Goal: Browse casually: Explore the website without a specific task or goal

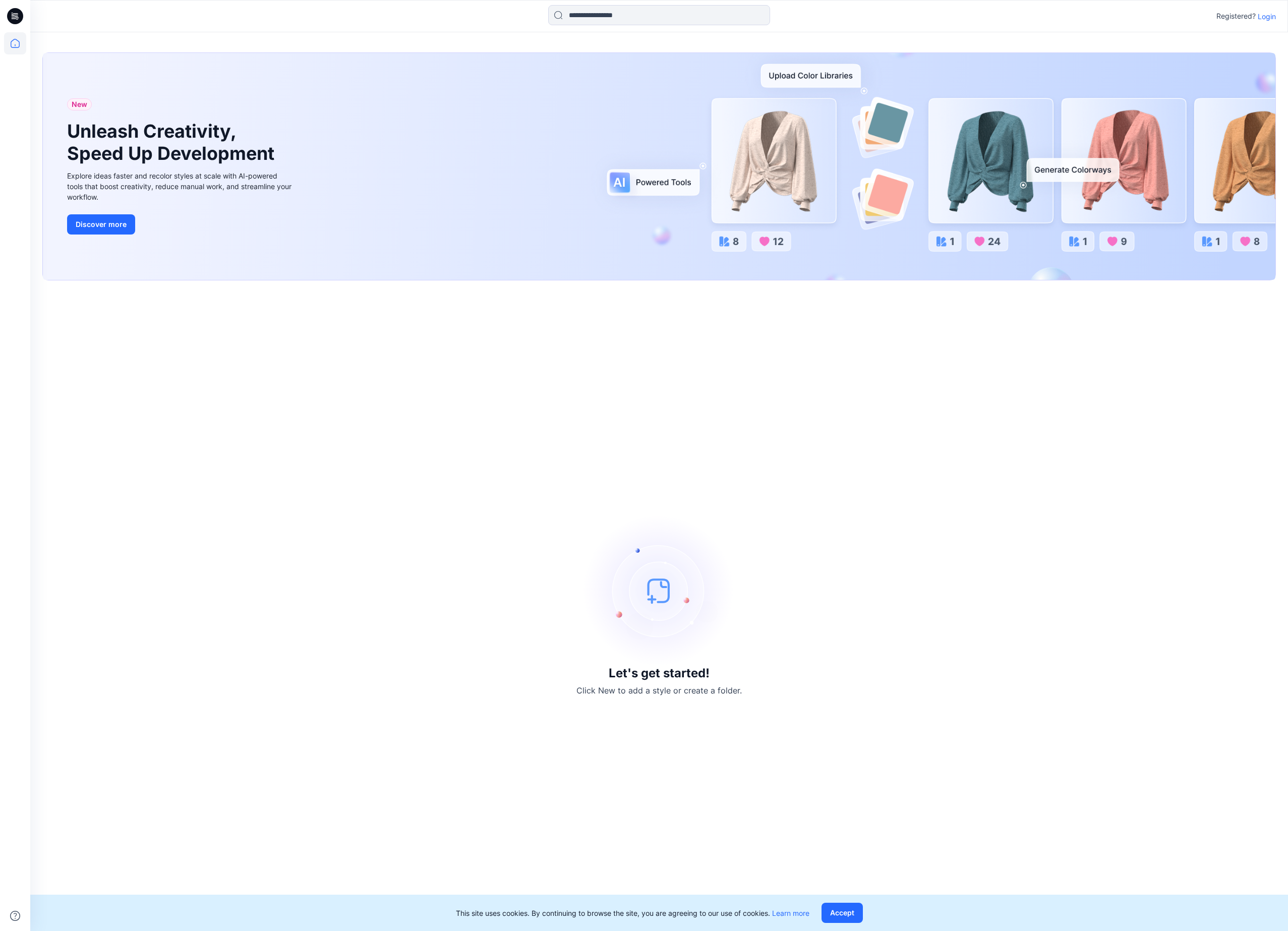
click at [1272, 19] on p "Login" at bounding box center [1267, 17] width 18 height 11
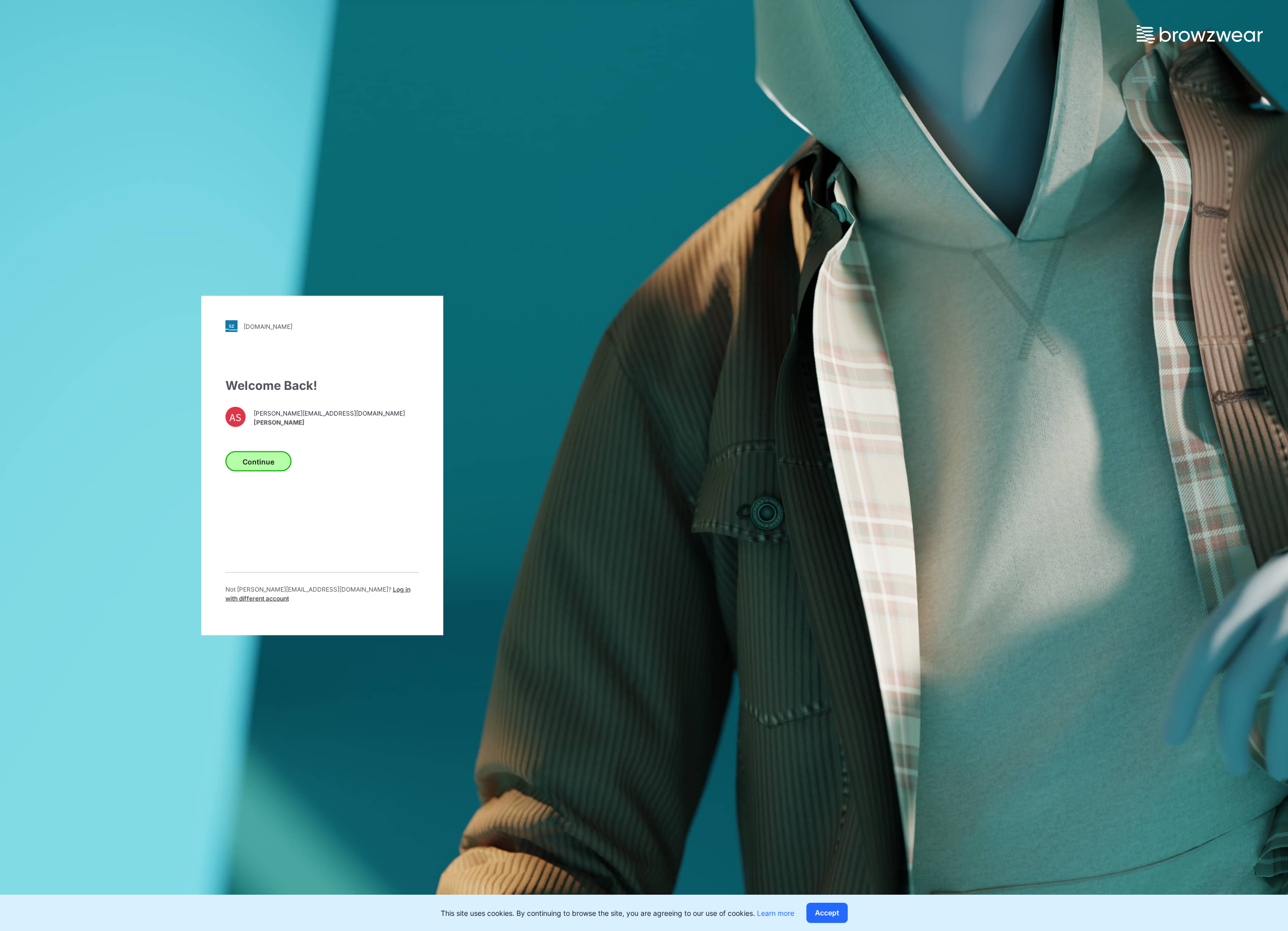
click at [282, 462] on button "Continue" at bounding box center [259, 461] width 66 height 20
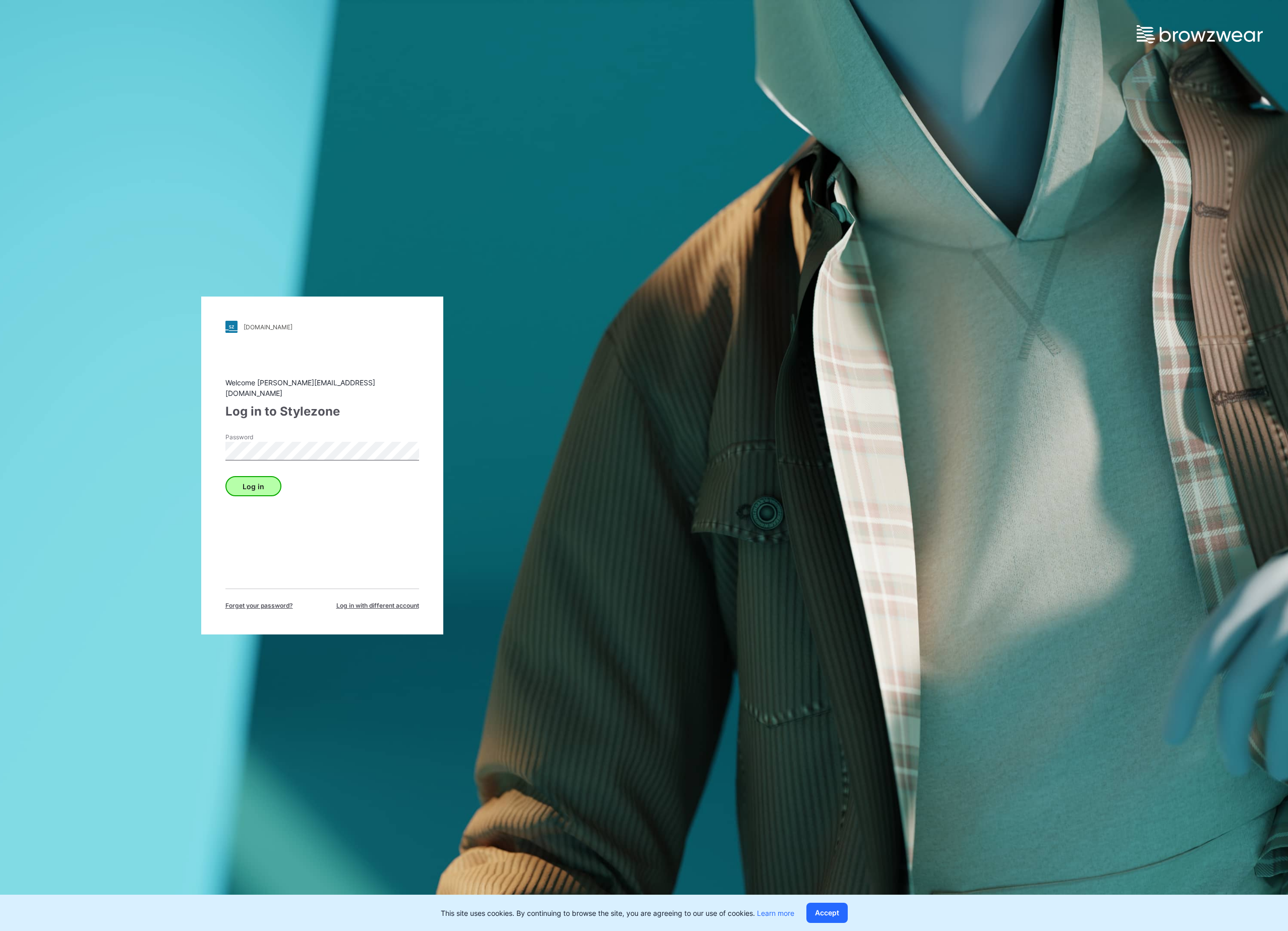
click at [275, 476] on button "Log in" at bounding box center [253, 486] width 56 height 20
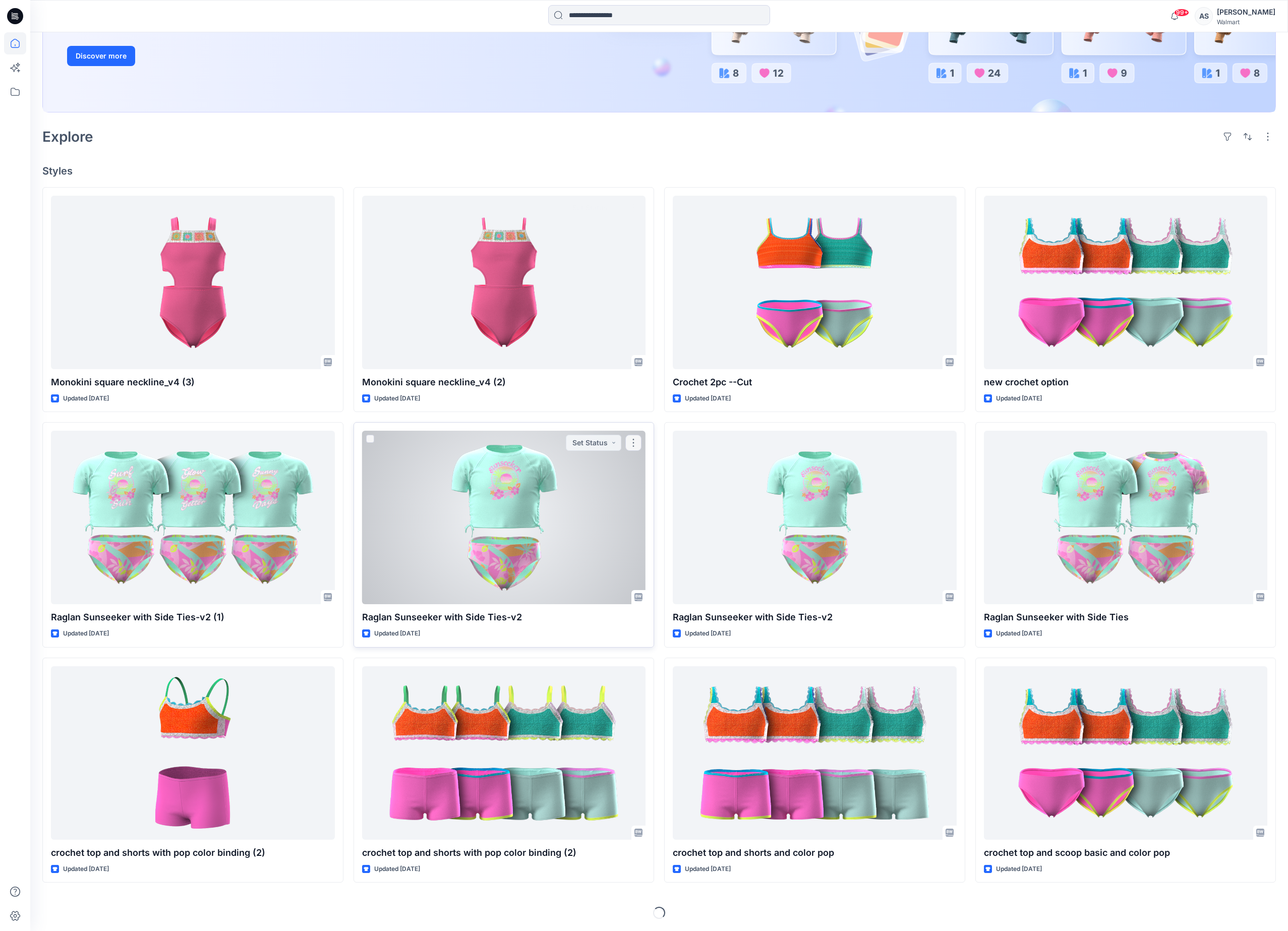
scroll to position [233, 0]
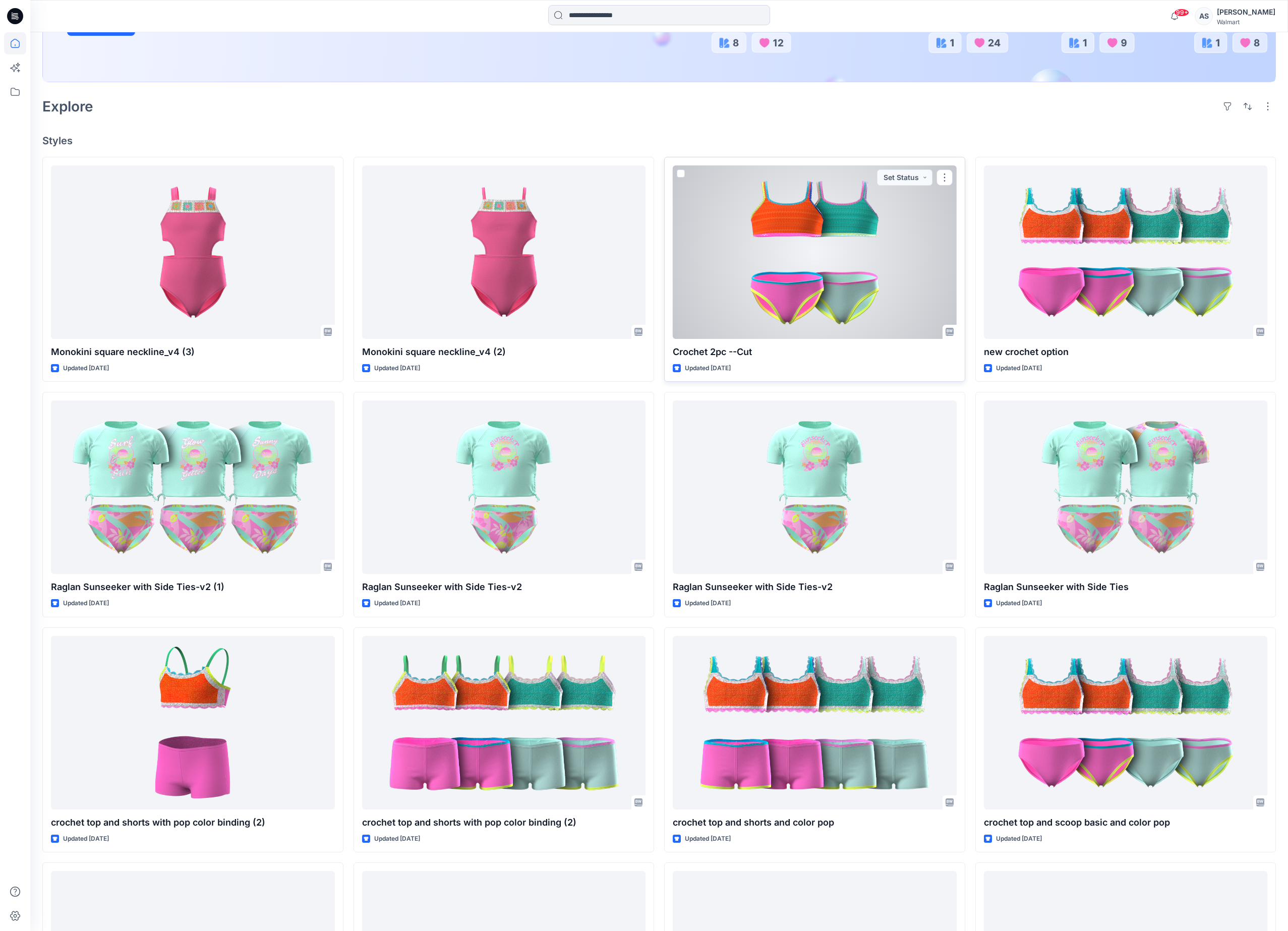
click at [858, 272] on div at bounding box center [814, 252] width 284 height 174
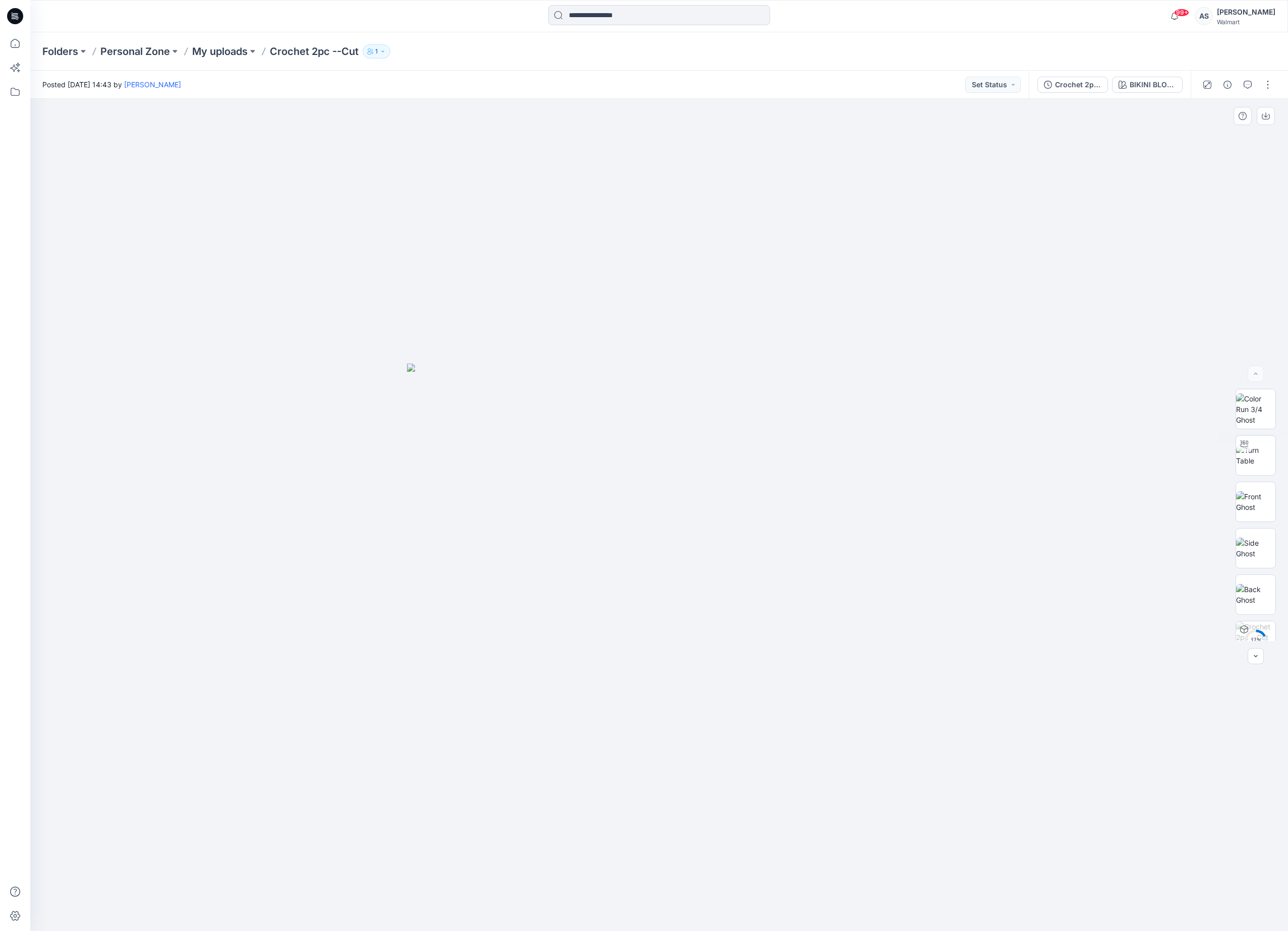
click at [1276, 449] on div "17 %" at bounding box center [1255, 515] width 64 height 252
click at [1251, 459] on img at bounding box center [1256, 455] width 39 height 21
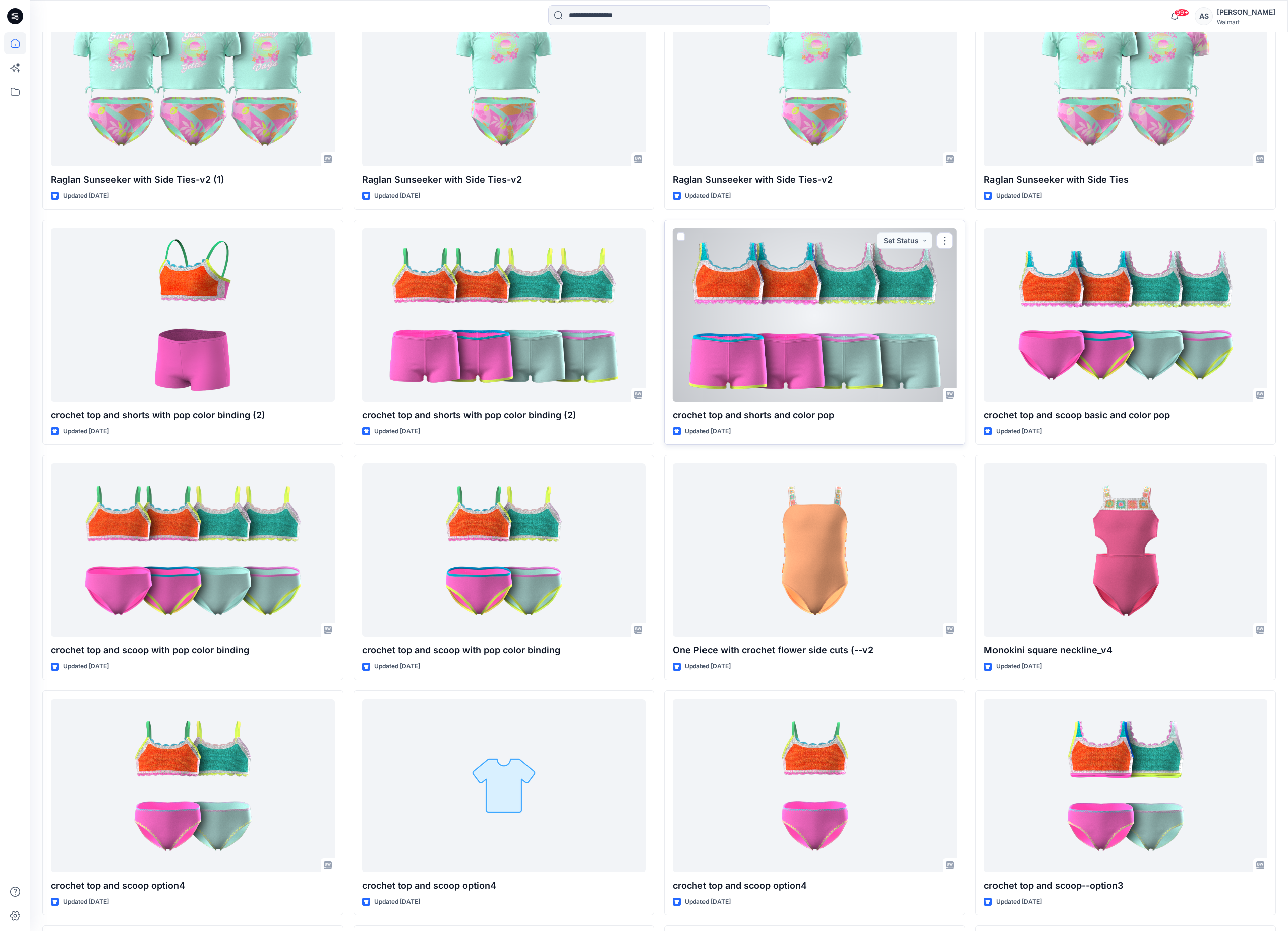
scroll to position [665, 0]
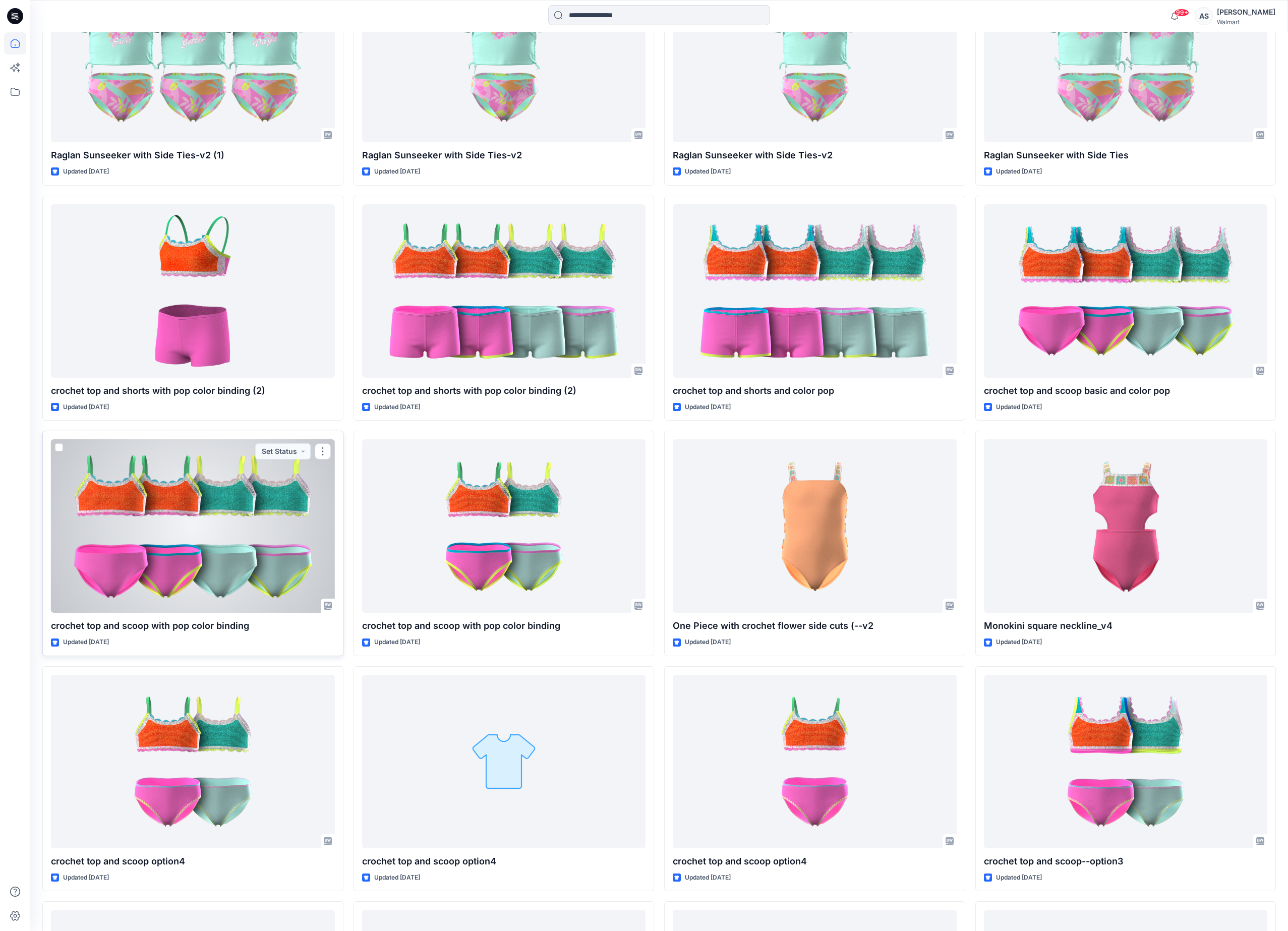
click at [240, 574] on div at bounding box center [193, 526] width 284 height 174
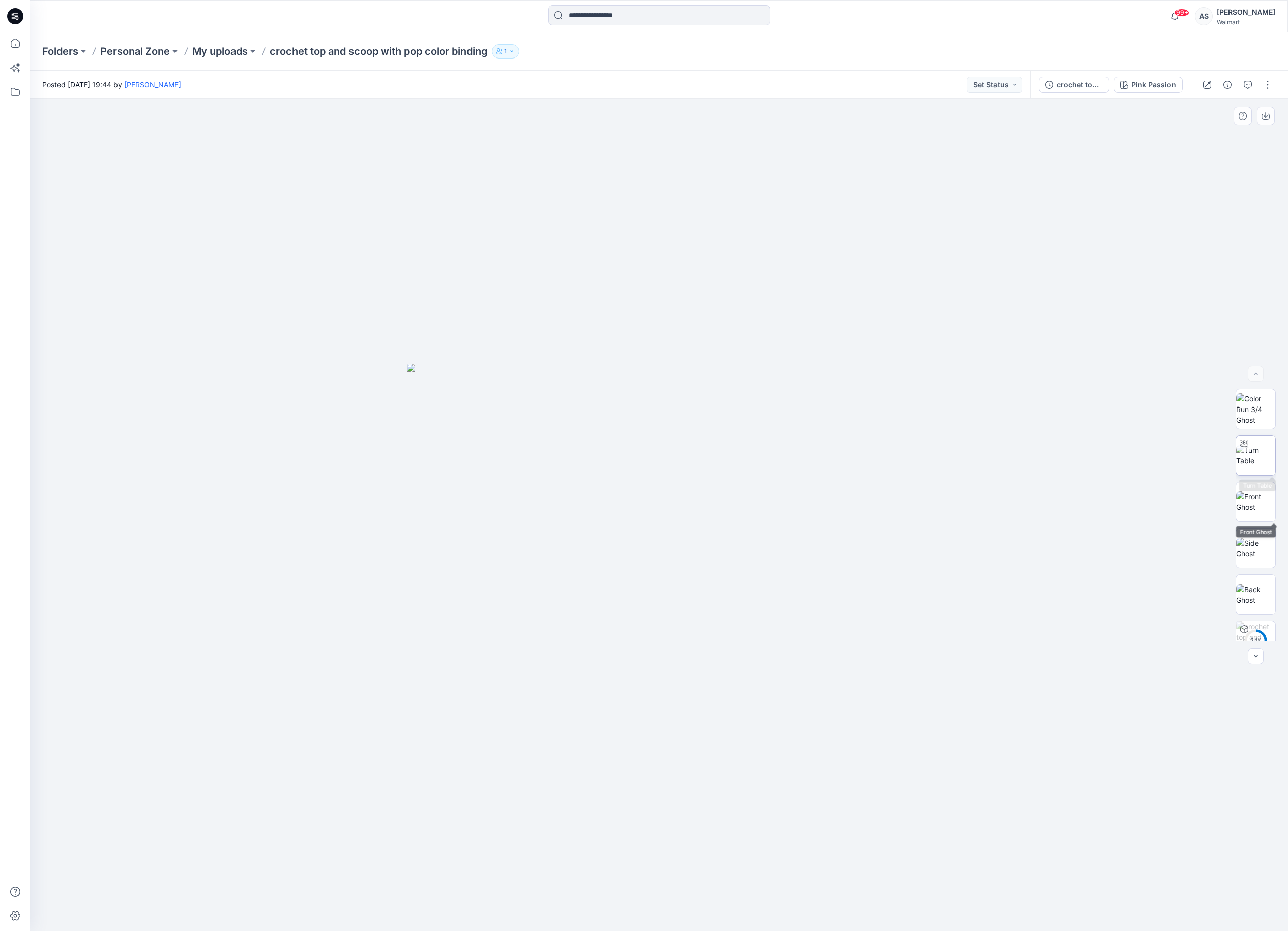
click at [1259, 459] on img at bounding box center [1256, 455] width 39 height 21
drag, startPoint x: 829, startPoint y: 536, endPoint x: 849, endPoint y: 514, distance: 29.7
click at [849, 514] on div at bounding box center [659, 515] width 1258 height 832
drag, startPoint x: 932, startPoint y: 497, endPoint x: 849, endPoint y: 468, distance: 87.9
click at [850, 469] on img at bounding box center [456, 225] width 1964 height 1411
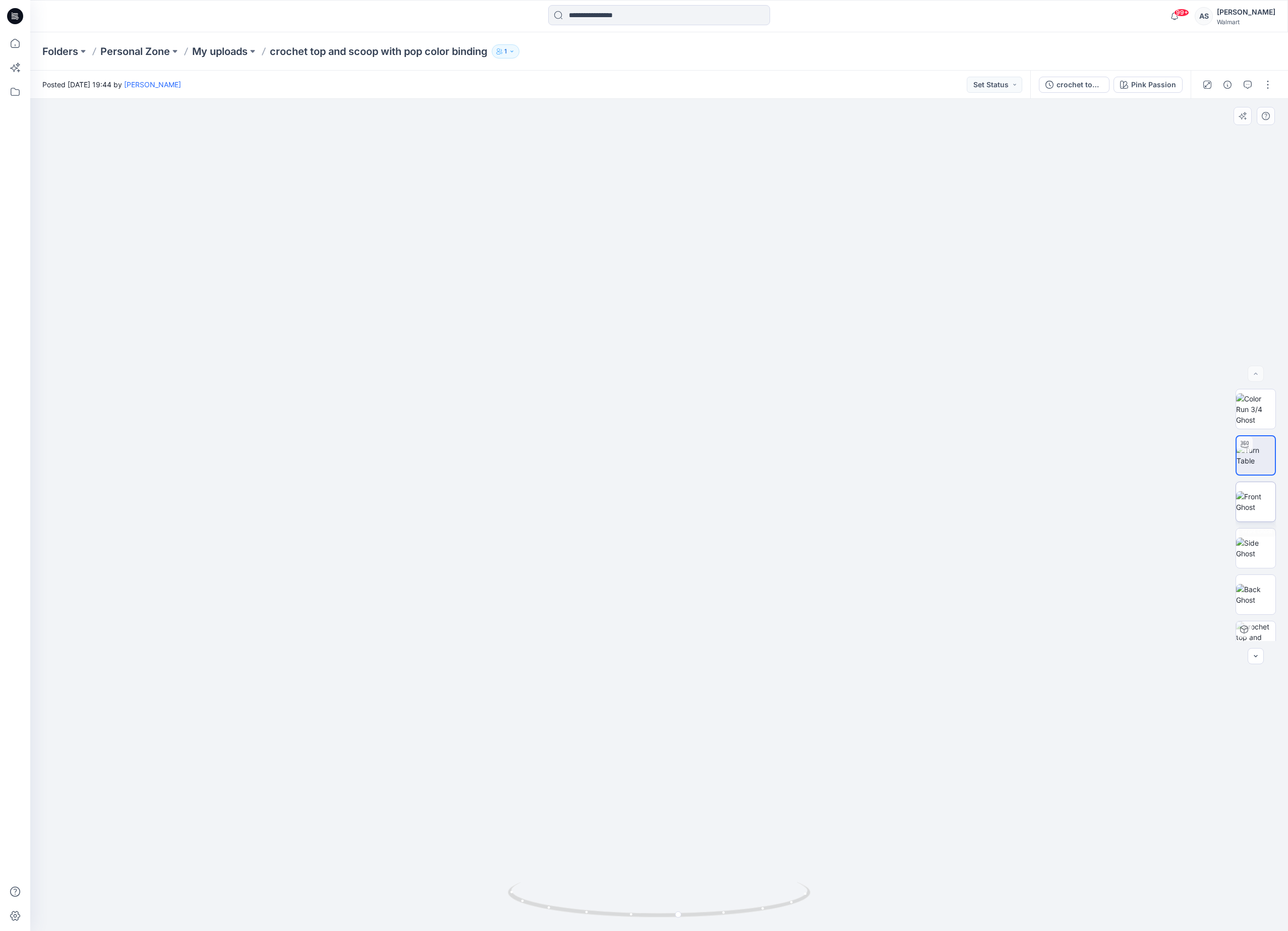
click at [1245, 512] on img at bounding box center [1256, 501] width 39 height 21
click at [1251, 453] on img at bounding box center [1256, 455] width 39 height 21
click at [1249, 466] on img at bounding box center [1255, 455] width 38 height 21
click at [1247, 466] on img at bounding box center [1255, 455] width 38 height 21
drag, startPoint x: 681, startPoint y: 916, endPoint x: 670, endPoint y: 859, distance: 58.1
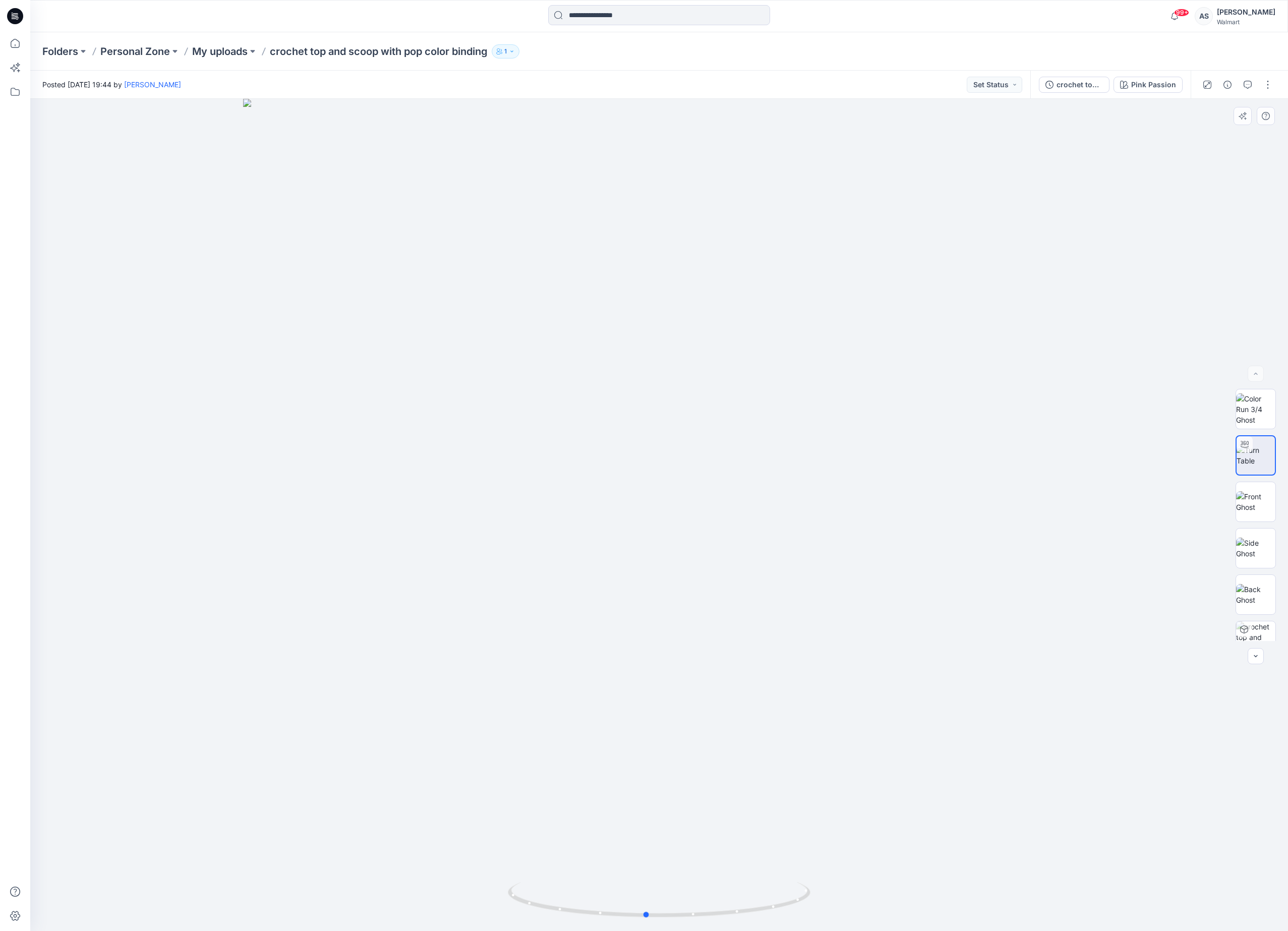
click at [670, 859] on div at bounding box center [659, 515] width 1258 height 832
click at [1245, 497] on img at bounding box center [1256, 501] width 39 height 21
click at [1252, 460] on img at bounding box center [1256, 455] width 39 height 21
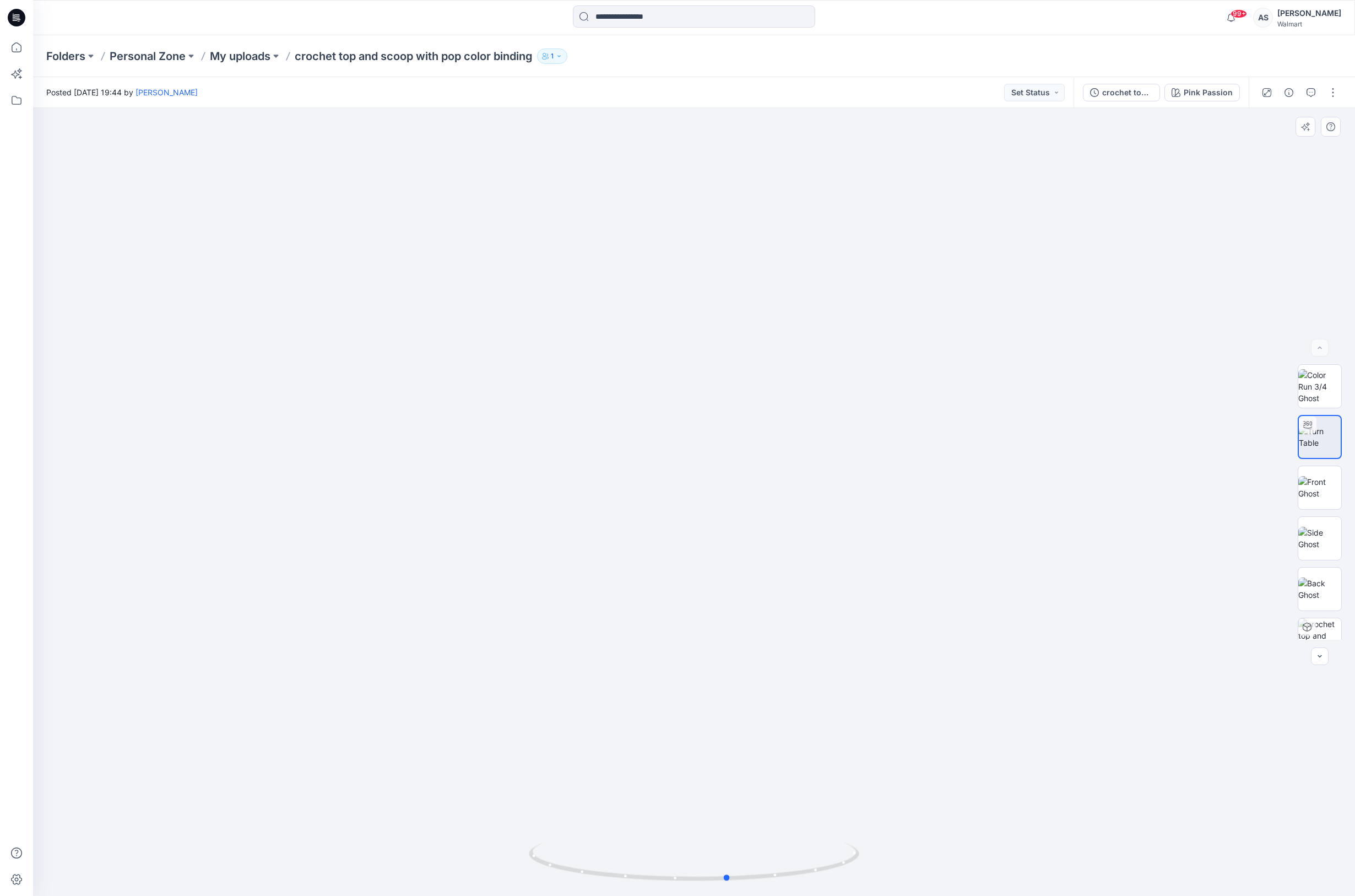
drag, startPoint x: 695, startPoint y: 878, endPoint x: 1058, endPoint y: 752, distance: 384.2
click at [1058, 752] on div at bounding box center [694, 502] width 1322 height 788
drag, startPoint x: 727, startPoint y: 878, endPoint x: 532, endPoint y: 831, distance: 200.6
click at [532, 831] on div at bounding box center [694, 502] width 1322 height 788
drag, startPoint x: 645, startPoint y: 880, endPoint x: 821, endPoint y: 741, distance: 224.3
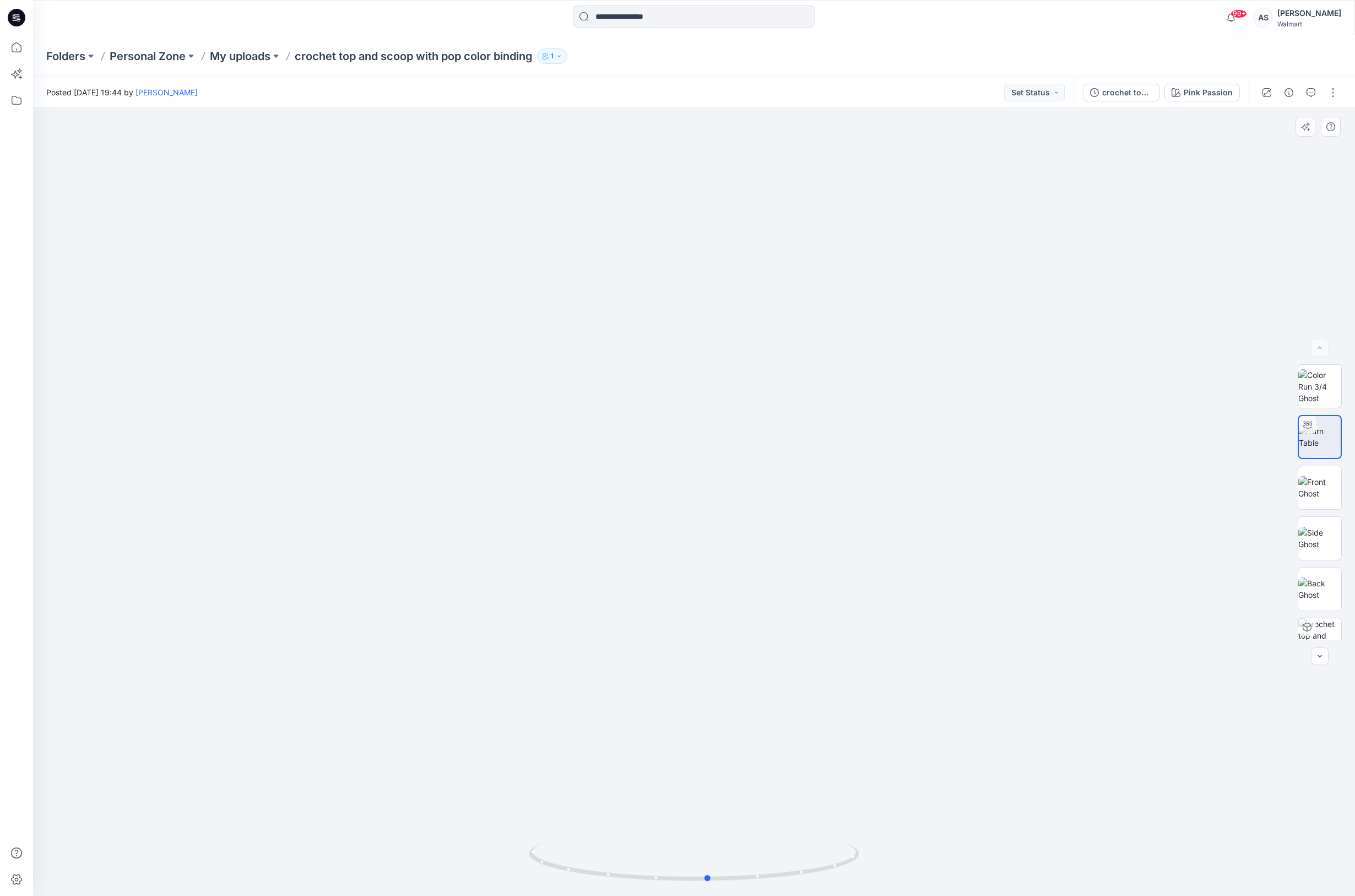
click at [821, 741] on div at bounding box center [694, 502] width 1322 height 788
click at [1317, 481] on img at bounding box center [1320, 487] width 43 height 23
click at [1313, 443] on img at bounding box center [1320, 437] width 43 height 23
drag, startPoint x: 701, startPoint y: 880, endPoint x: 664, endPoint y: 758, distance: 127.5
click at [664, 758] on div at bounding box center [694, 502] width 1322 height 788
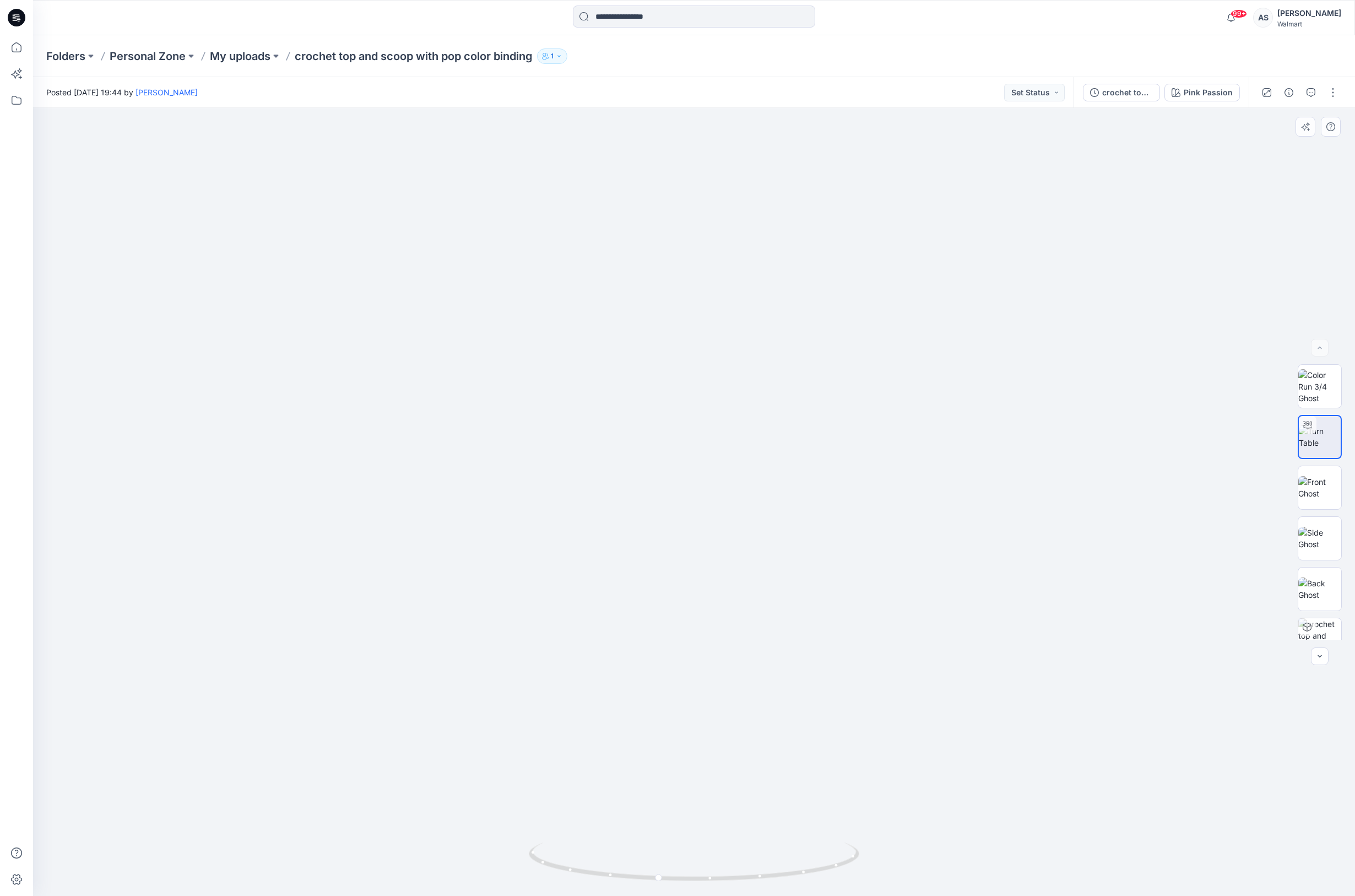
drag, startPoint x: 757, startPoint y: 353, endPoint x: 781, endPoint y: 338, distance: 28.3
click at [783, 340] on img at bounding box center [790, 129] width 2256 height 1533
click at [1341, 380] on img at bounding box center [1320, 387] width 43 height 35
click at [1341, 430] on img at bounding box center [1320, 437] width 43 height 23
click at [1322, 491] on img at bounding box center [1320, 487] width 43 height 23
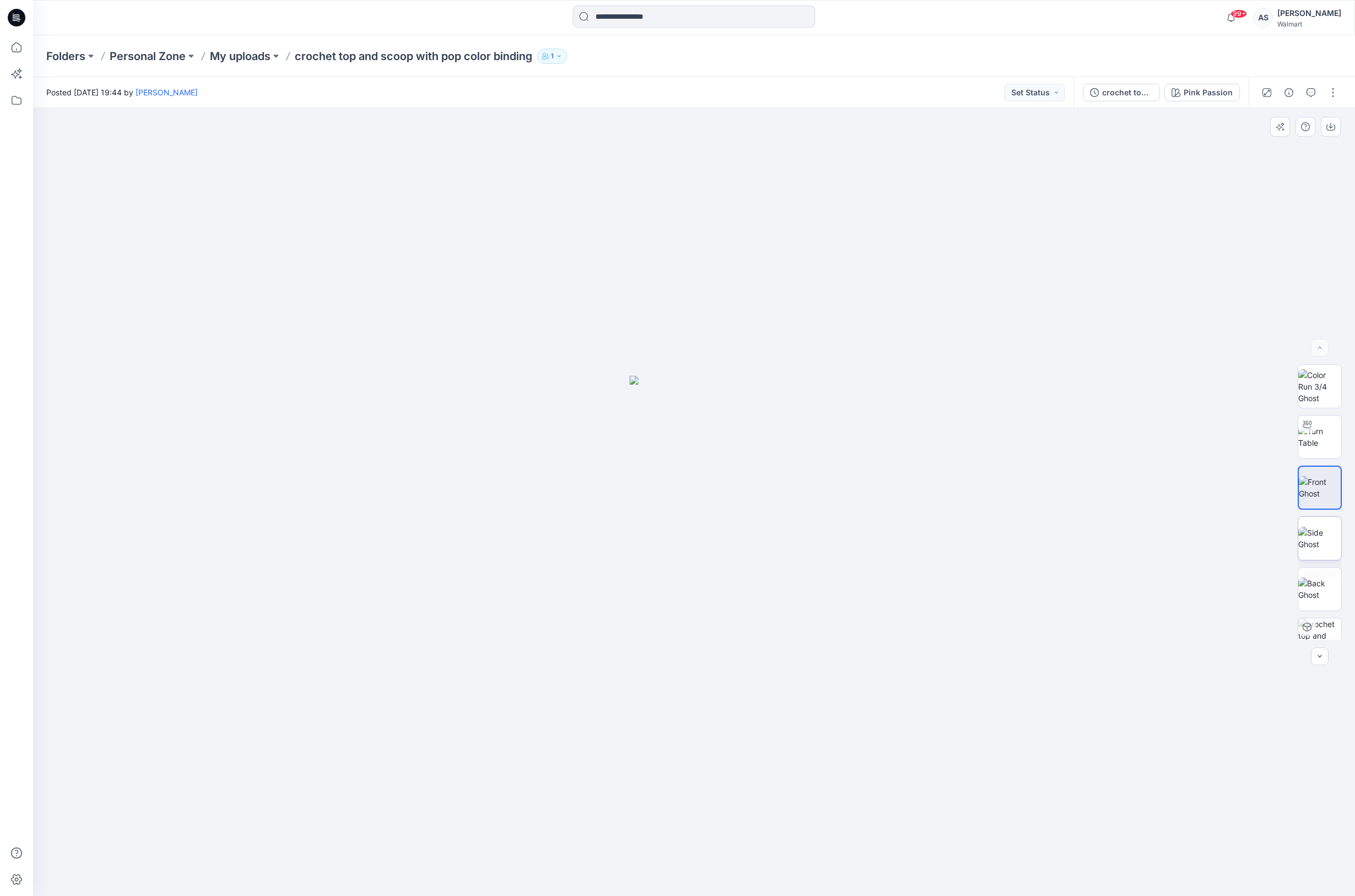
click at [1320, 534] on img at bounding box center [1320, 538] width 43 height 23
click at [1310, 582] on img at bounding box center [1320, 589] width 43 height 23
click at [1332, 385] on img at bounding box center [1320, 387] width 43 height 35
click at [1313, 449] on img at bounding box center [1320, 437] width 43 height 23
click at [1317, 499] on img at bounding box center [1320, 487] width 43 height 23
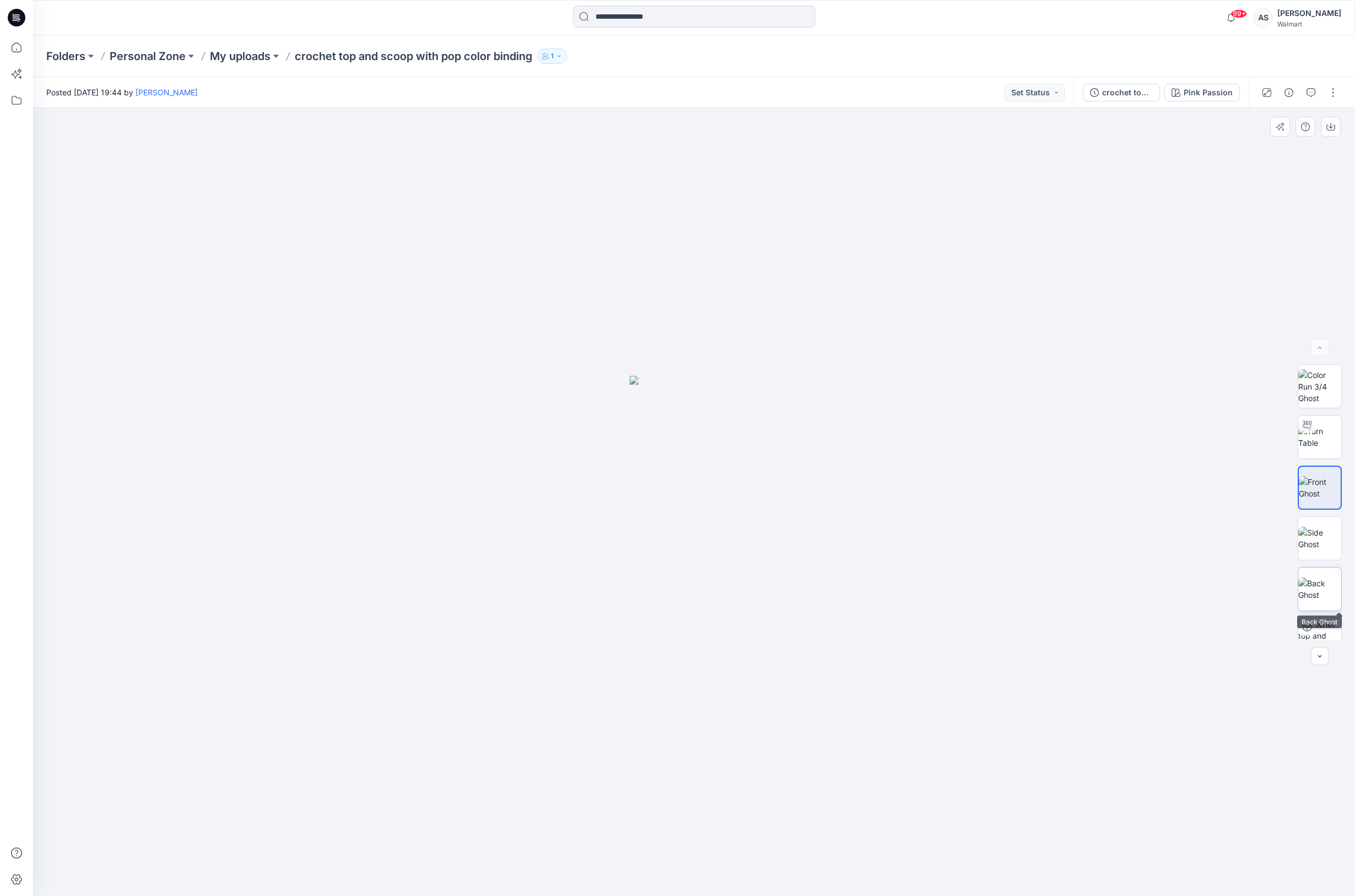
click at [1310, 577] on img at bounding box center [1320, 589] width 43 height 23
click at [1313, 537] on img at bounding box center [1320, 538] width 43 height 23
click at [1318, 577] on img at bounding box center [1320, 589] width 43 height 23
click at [1320, 630] on img at bounding box center [1320, 639] width 43 height 43
click at [1330, 441] on img at bounding box center [1320, 437] width 43 height 23
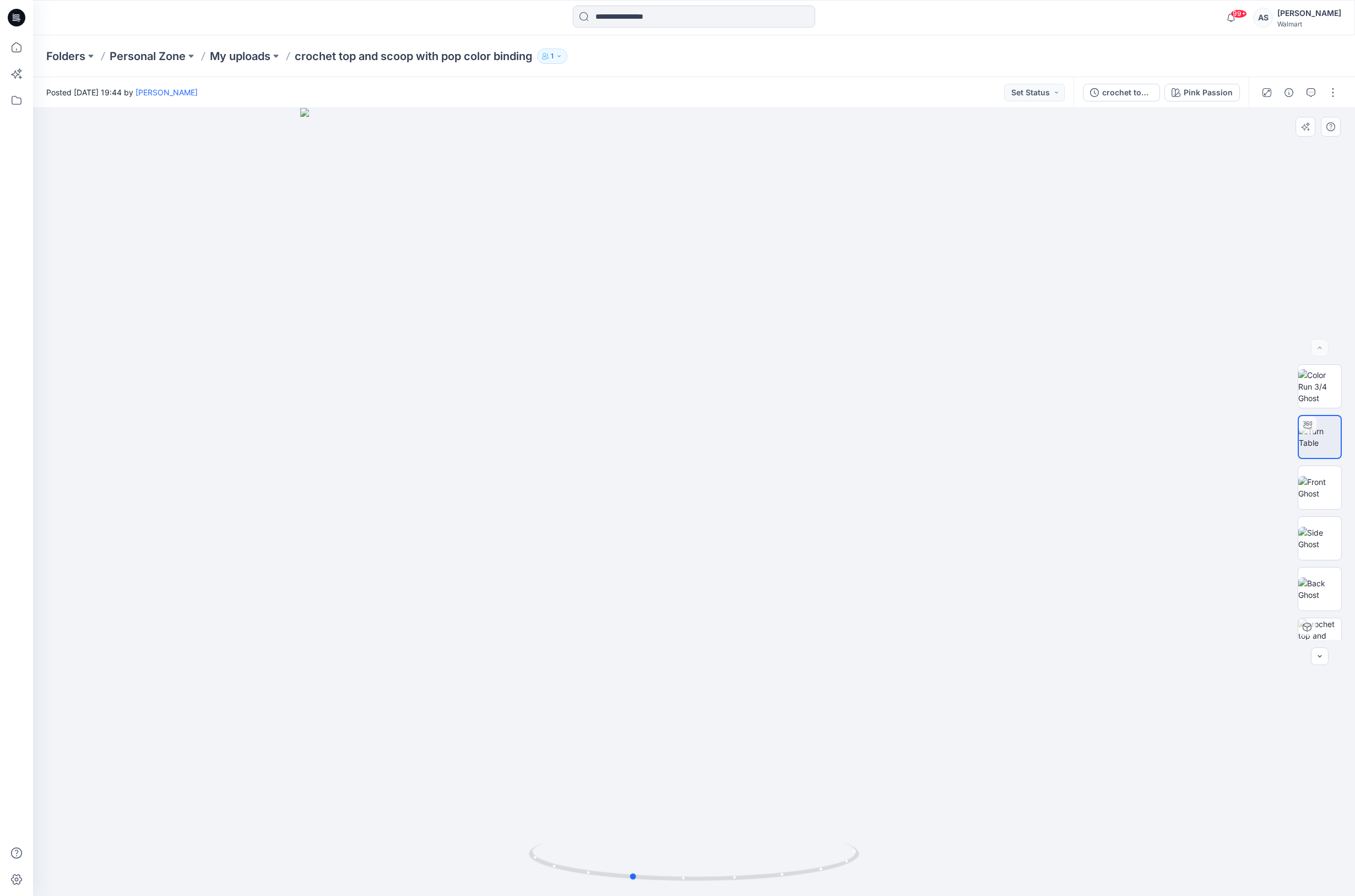
drag, startPoint x: 993, startPoint y: 491, endPoint x: 966, endPoint y: 488, distance: 27.2
click at [966, 488] on div at bounding box center [694, 502] width 1322 height 788
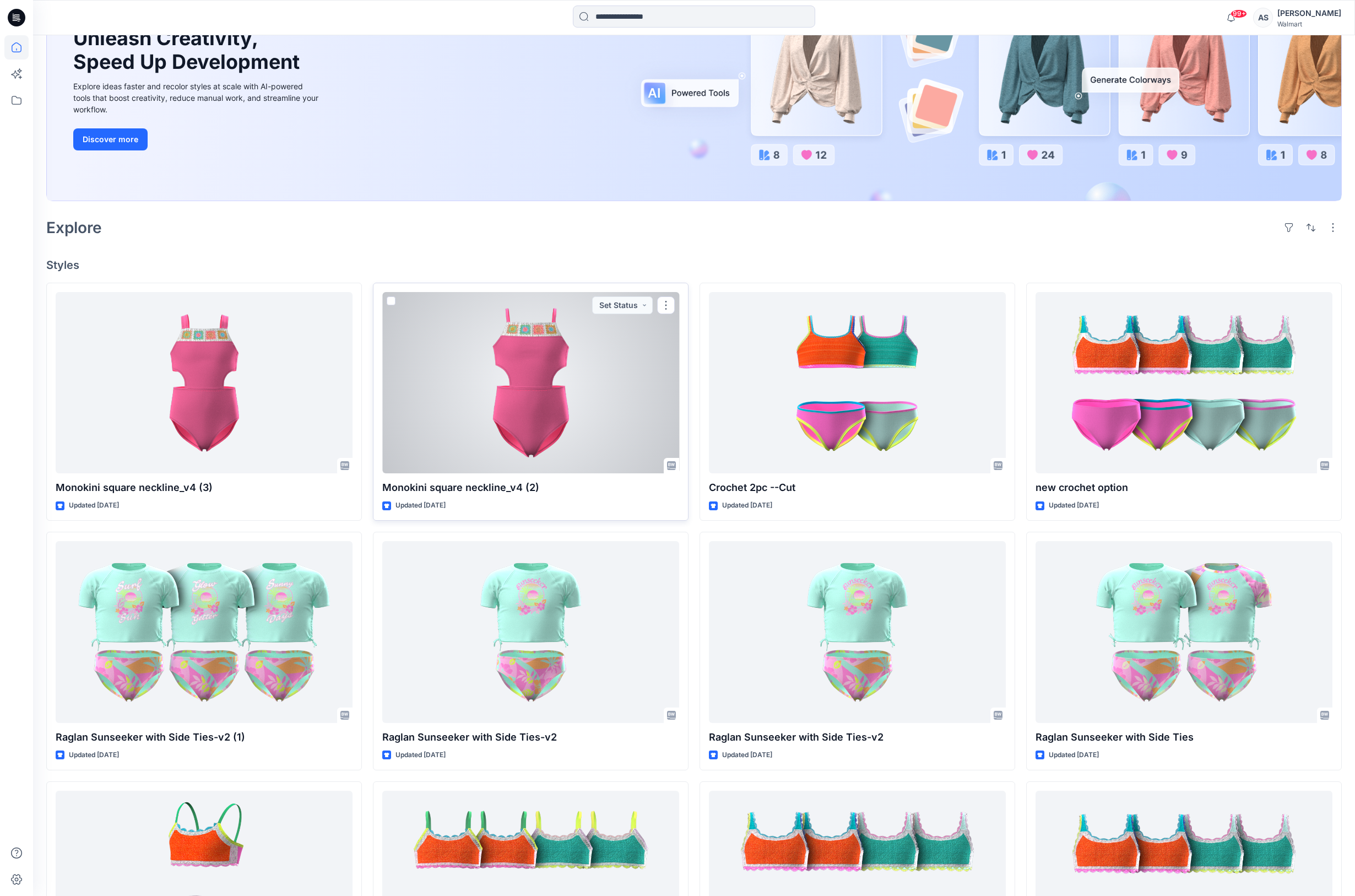
scroll to position [160, 0]
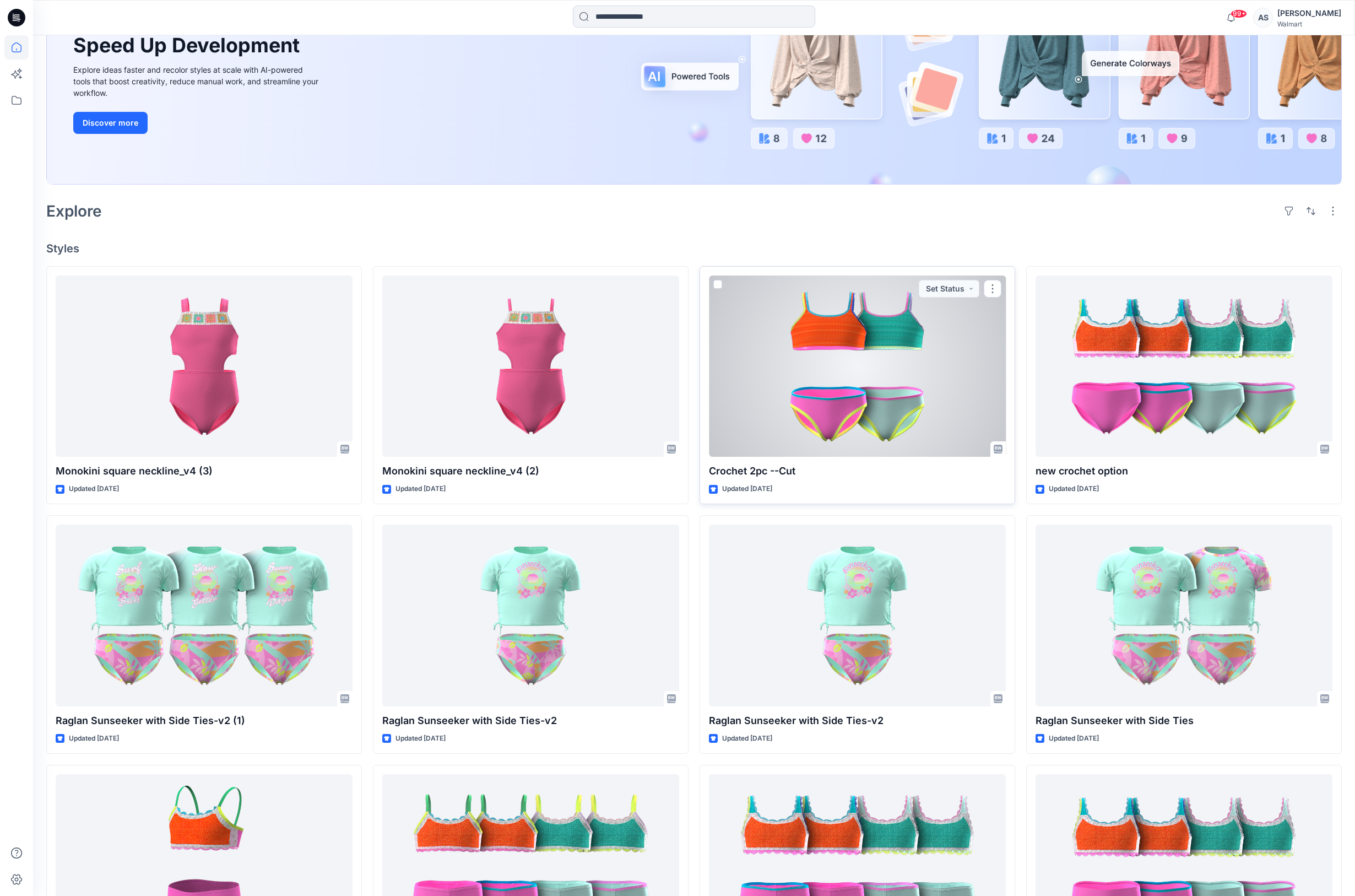
click at [875, 382] on div at bounding box center [857, 366] width 297 height 182
